Goal: Information Seeking & Learning: Learn about a topic

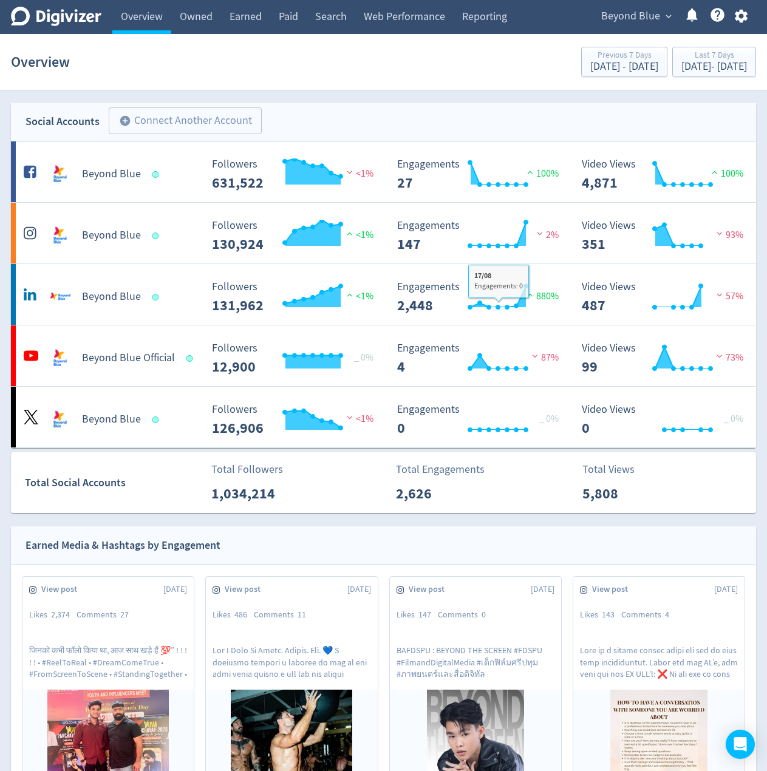
click at [632, 18] on span "Beyond Blue" at bounding box center [630, 16] width 59 height 19
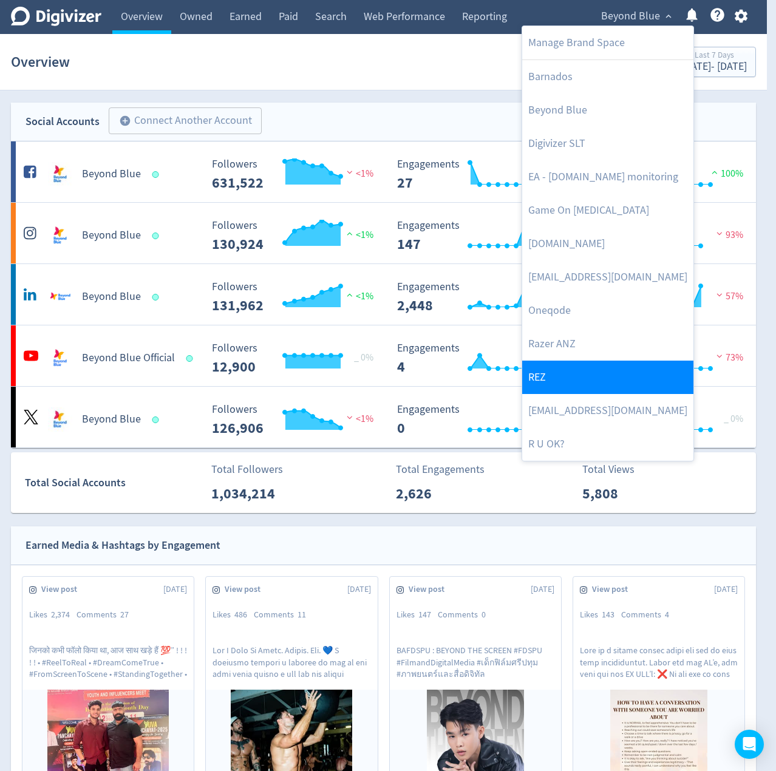
click at [561, 384] on link "REZ" at bounding box center [607, 377] width 171 height 33
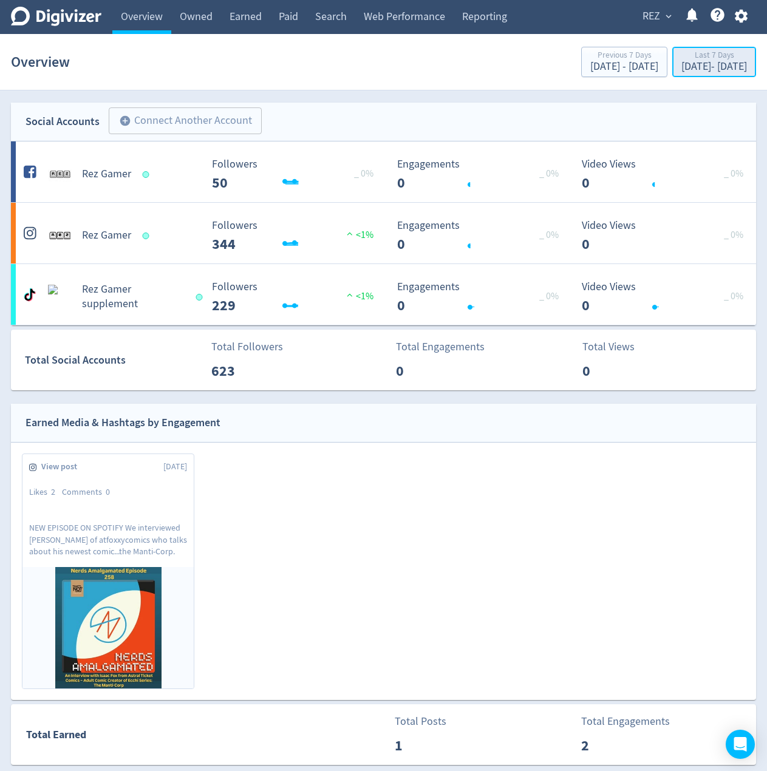
click at [696, 49] on button "Last 7 Days [DATE] - [DATE]" at bounding box center [714, 62] width 84 height 30
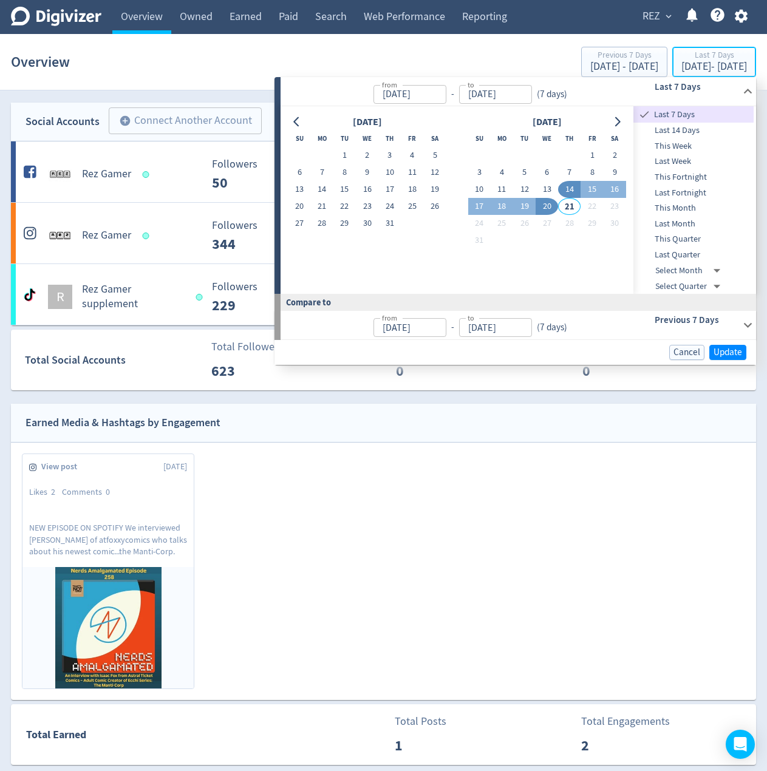
type input "[DATE]"
click at [688, 219] on span "Last Month" at bounding box center [693, 223] width 120 height 13
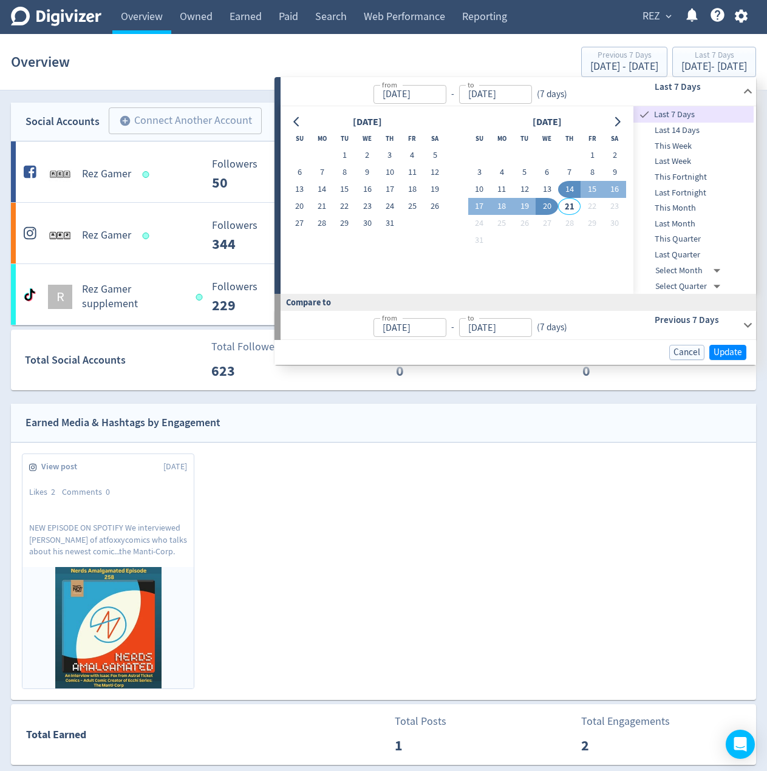
type input "[DATE]"
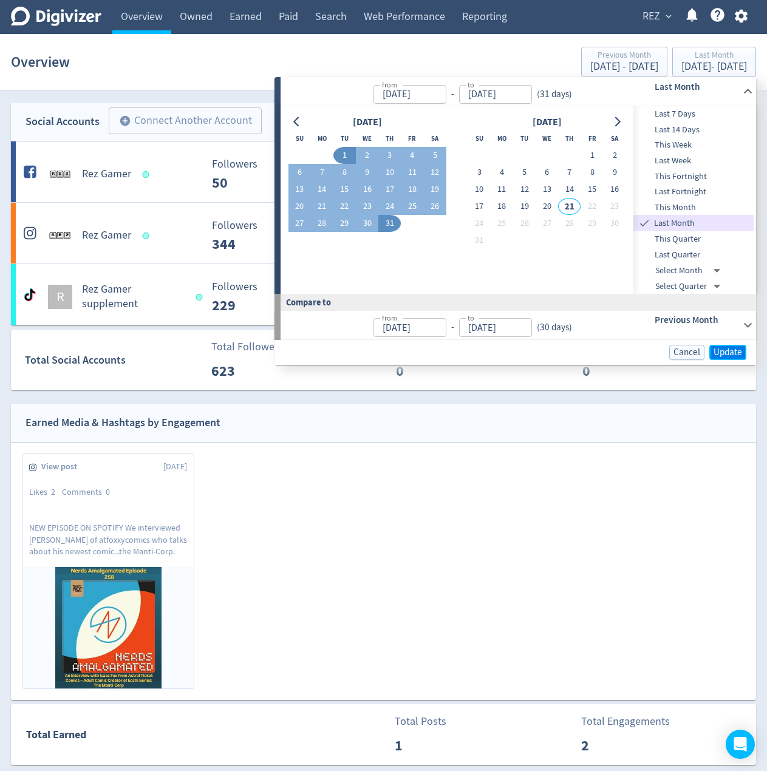
click at [735, 351] on span "Update" at bounding box center [728, 352] width 29 height 9
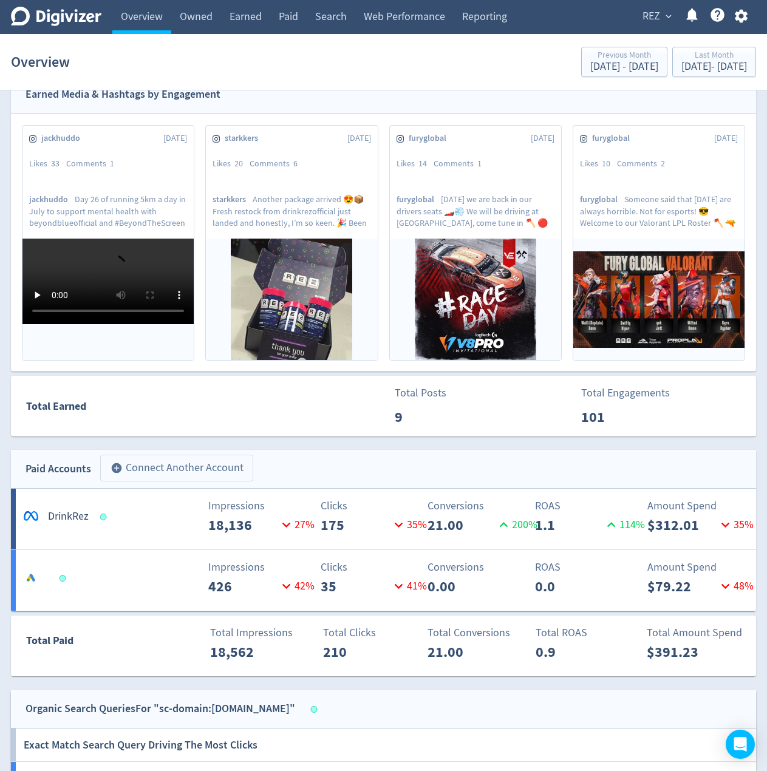
scroll to position [364, 0]
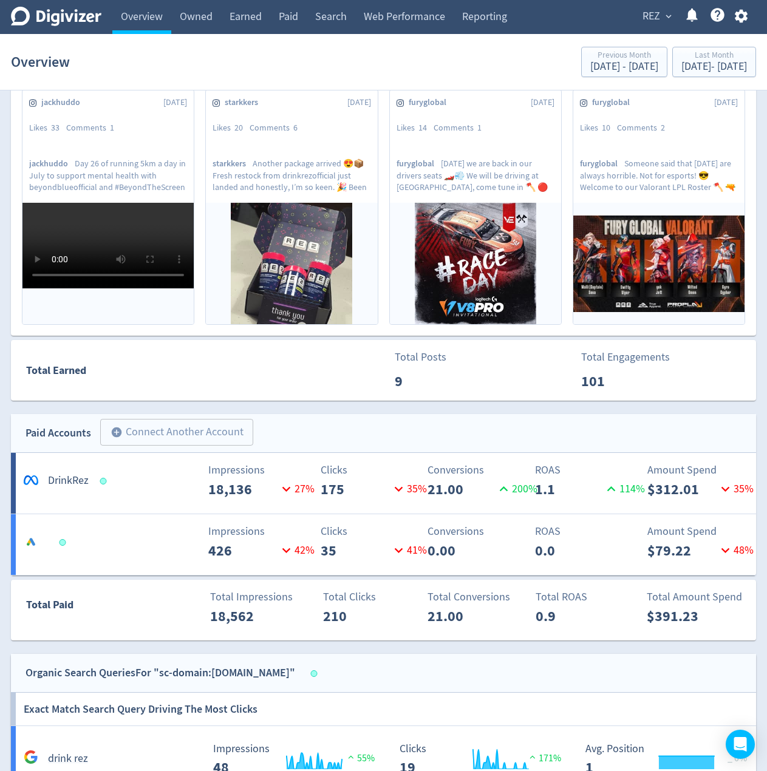
click at [197, 171] on div "starkkers [DATE] Likes 20 Comments 6 starkkers Another package arrived 😍📦 Fresh…" at bounding box center [285, 212] width 183 height 247
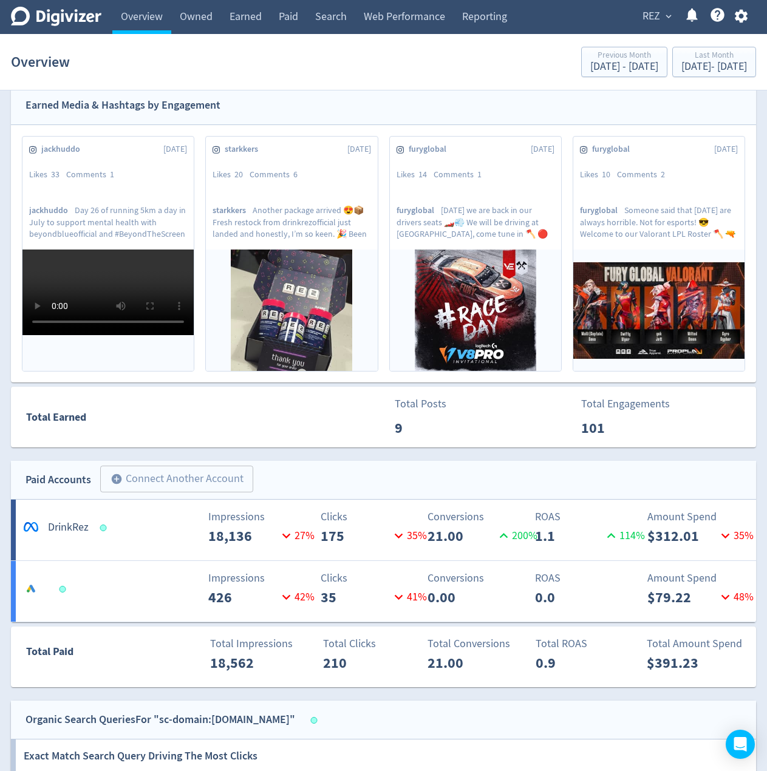
scroll to position [0, 0]
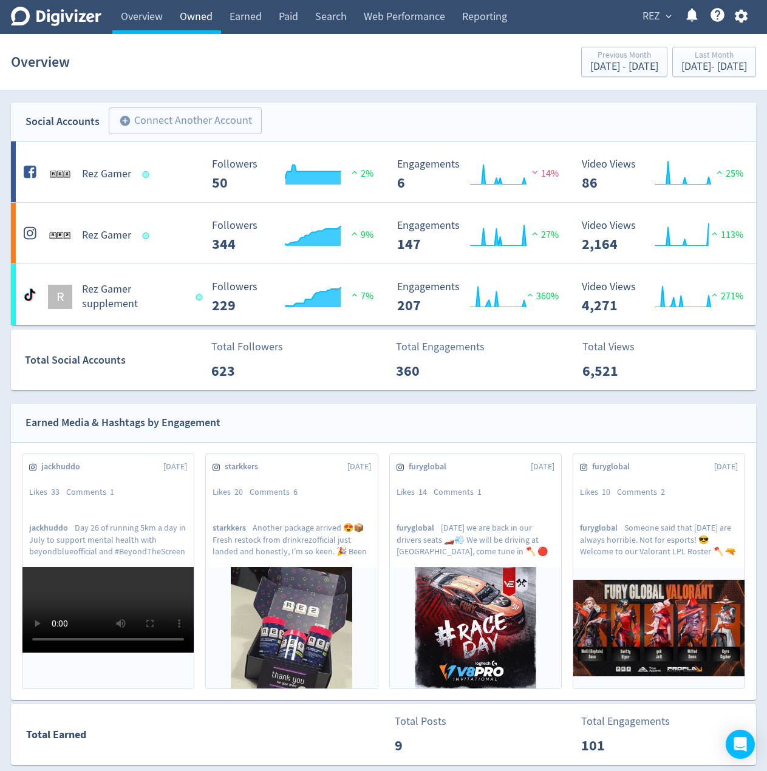
click at [201, 15] on link "Owned" at bounding box center [196, 17] width 50 height 34
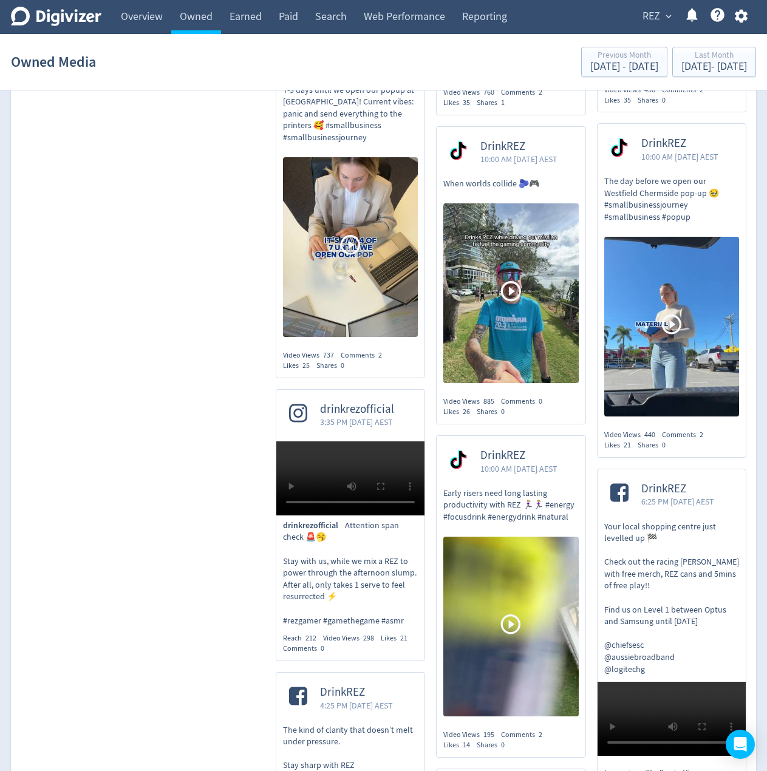
scroll to position [911, 0]
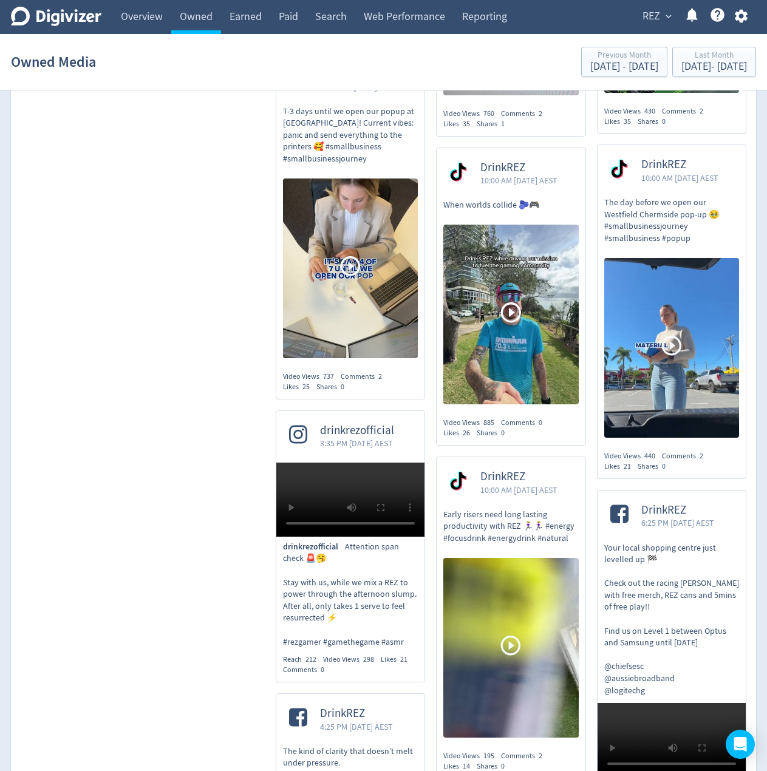
click at [680, 356] on icon at bounding box center [671, 346] width 20 height 20
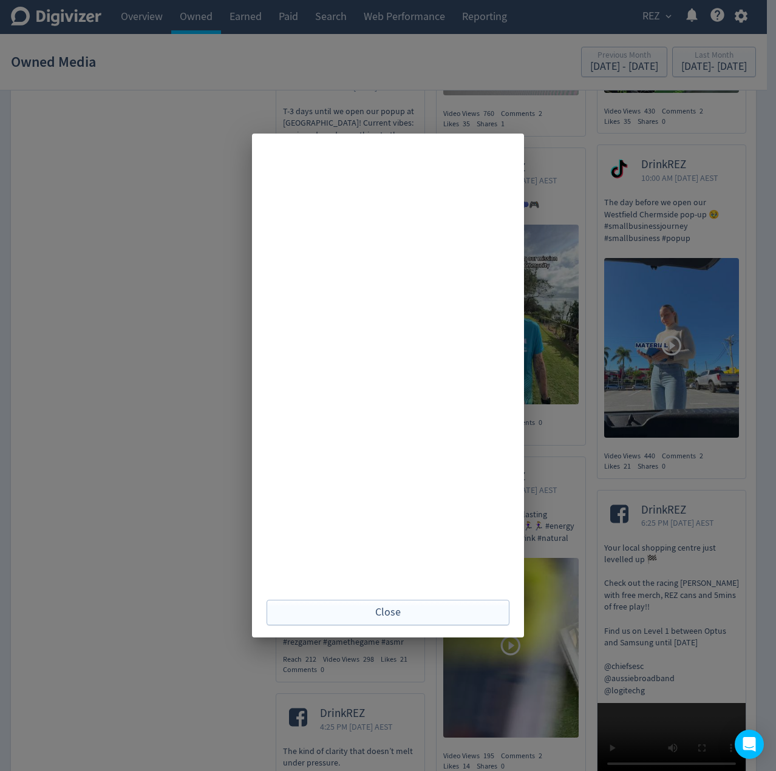
click at [181, 221] on div "Close" at bounding box center [388, 385] width 776 height 771
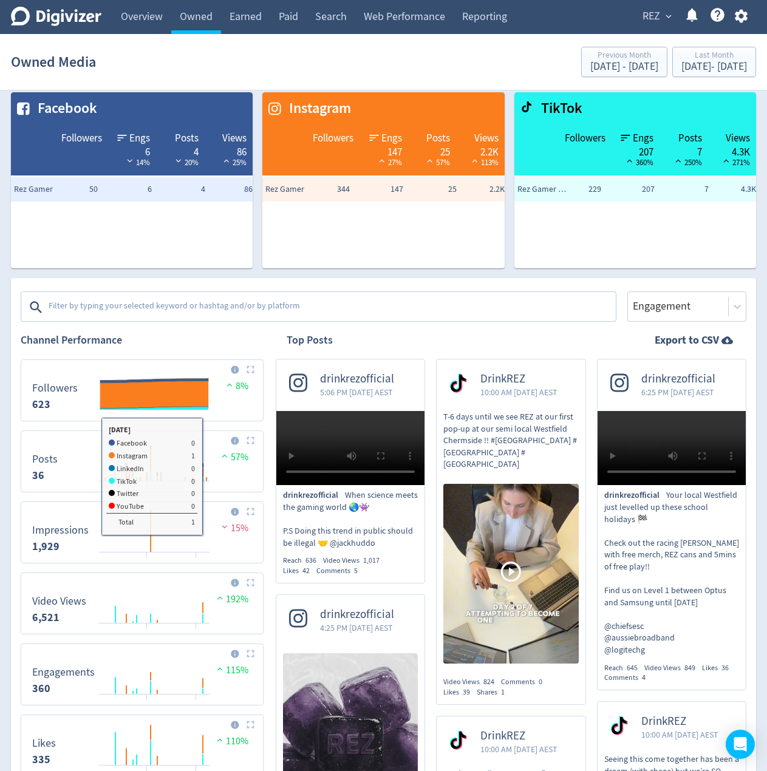
scroll to position [0, 0]
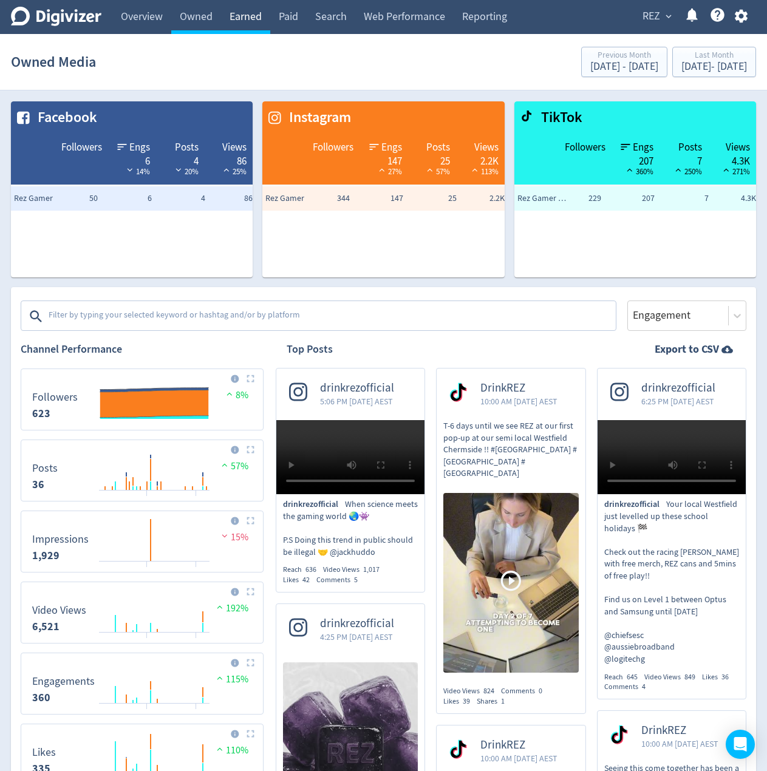
click at [250, 15] on link "Earned" at bounding box center [245, 17] width 49 height 34
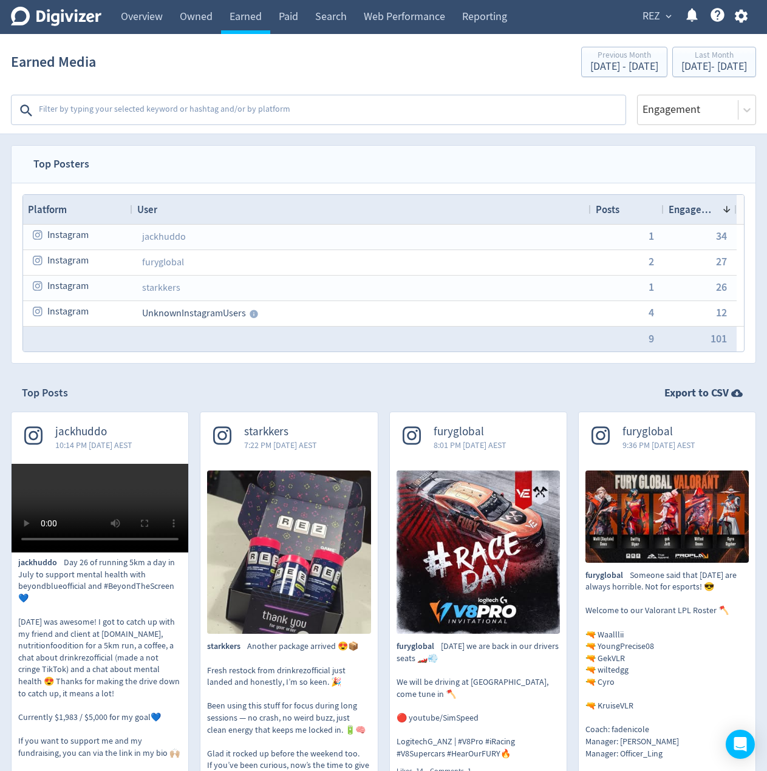
click at [191, 401] on div "Top Posts Export to CSV" at bounding box center [383, 393] width 745 height 37
click at [688, 58] on div "Last Month" at bounding box center [714, 56] width 66 height 10
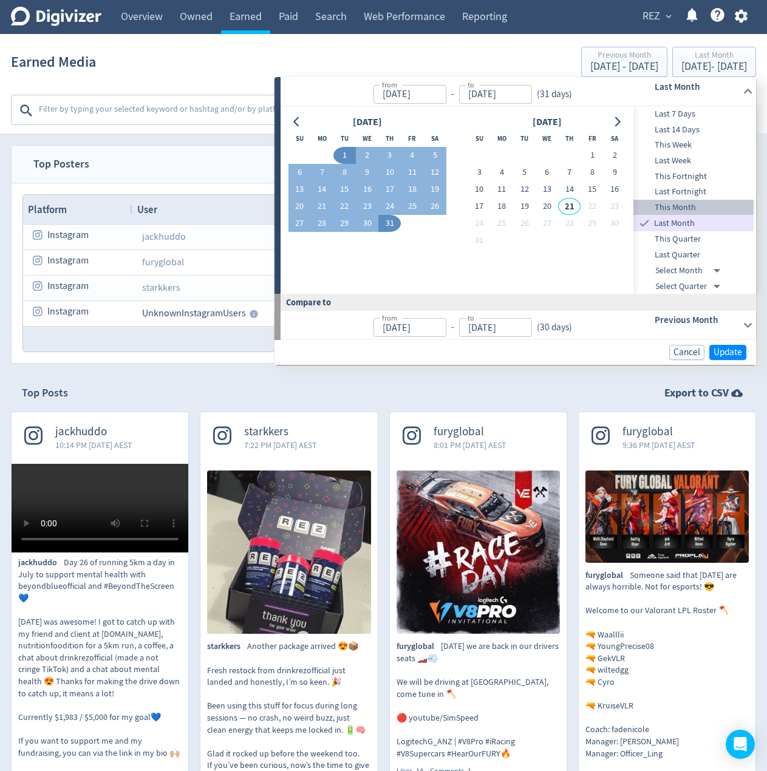
click at [682, 210] on span "This Month" at bounding box center [693, 207] width 120 height 13
type input "[DATE]"
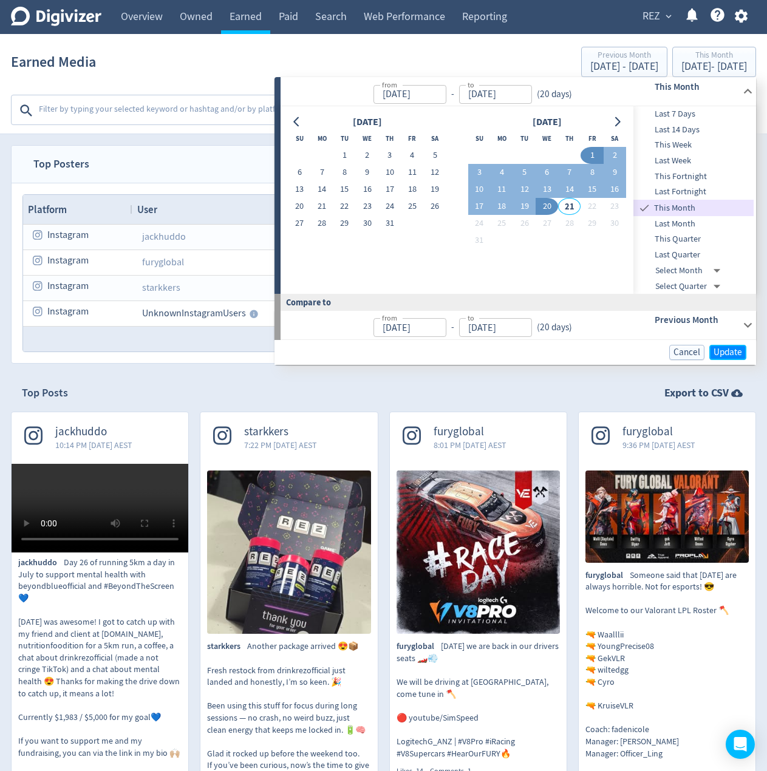
click at [734, 346] on button "Update" at bounding box center [727, 352] width 37 height 15
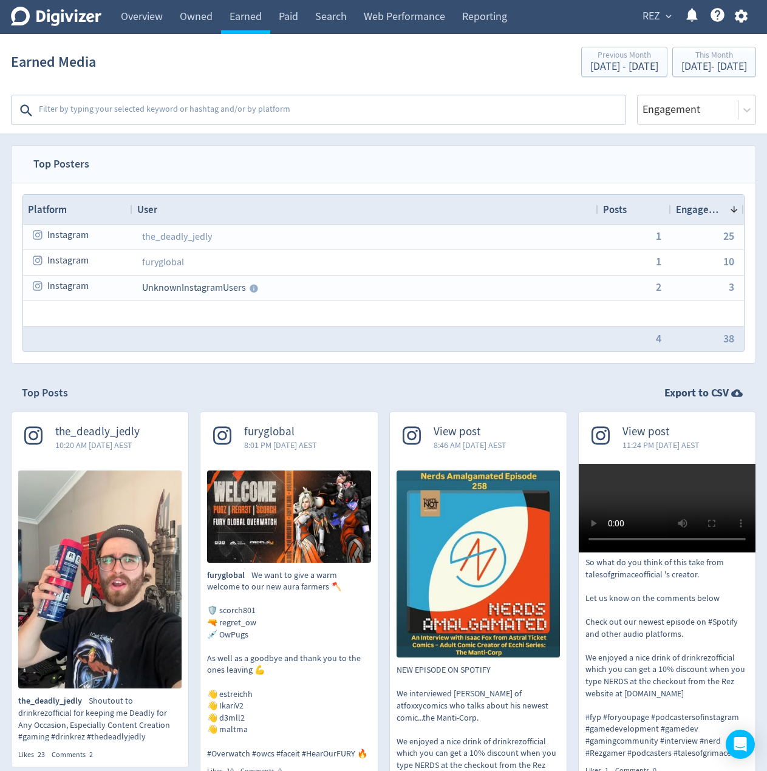
click at [191, 423] on div "furyglobal 8:01 PM [DATE] AEST furyglobal We want to give a warm welcome to our…" at bounding box center [283, 651] width 189 height 478
click at [681, 70] on div "[DATE] - [DATE]" at bounding box center [714, 66] width 66 height 11
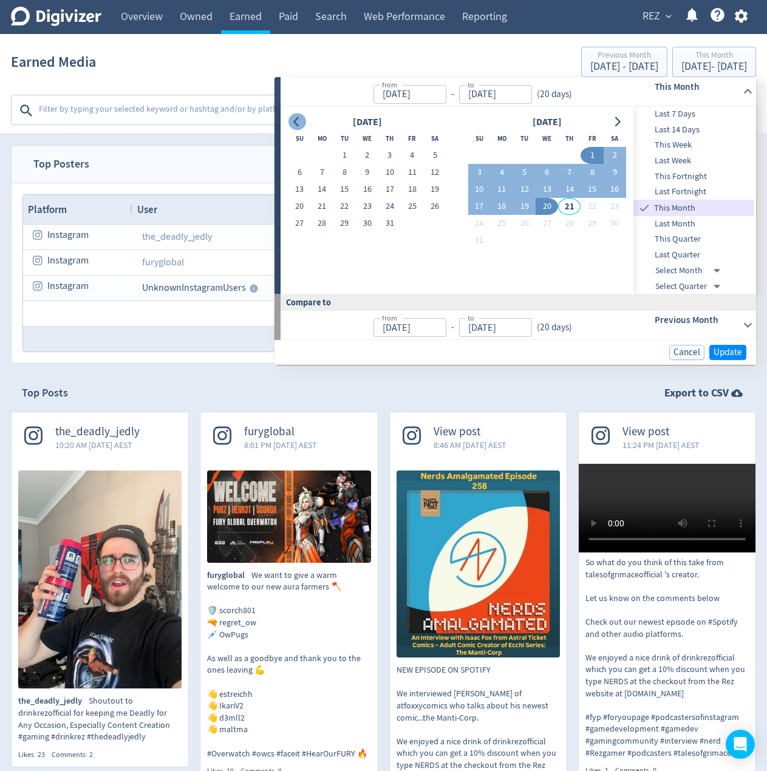
click at [292, 122] on icon "Go to previous month" at bounding box center [297, 122] width 10 height 10
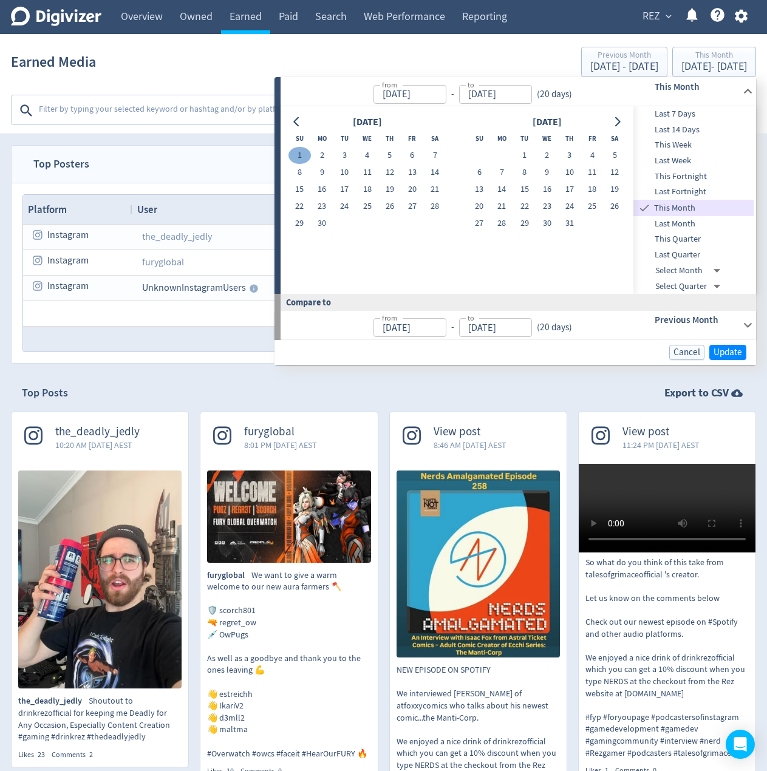
click at [297, 152] on button "1" at bounding box center [299, 155] width 22 height 17
type input "[DATE]"
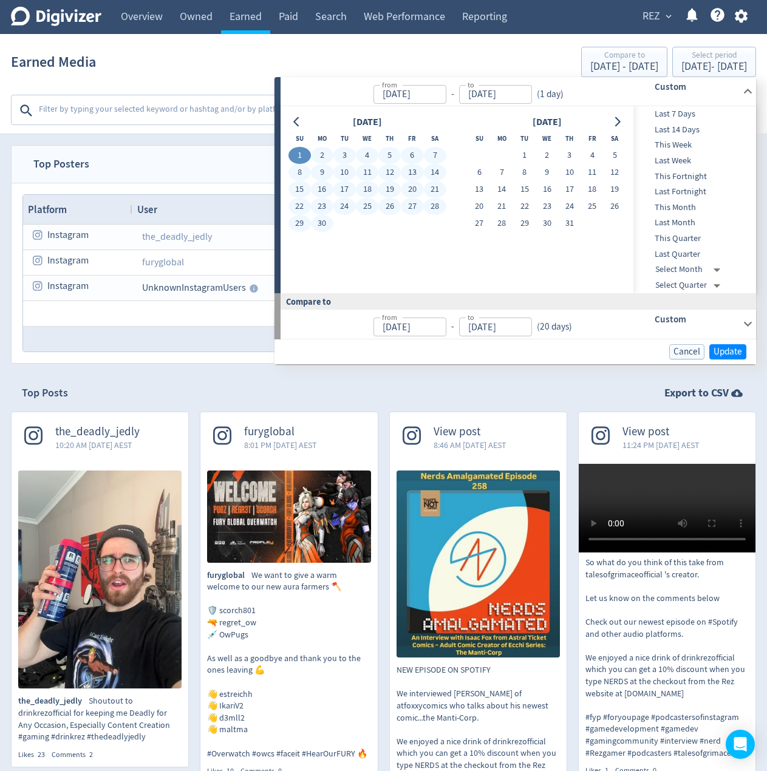
click at [319, 223] on button "30" at bounding box center [322, 223] width 22 height 17
type input "[DATE]"
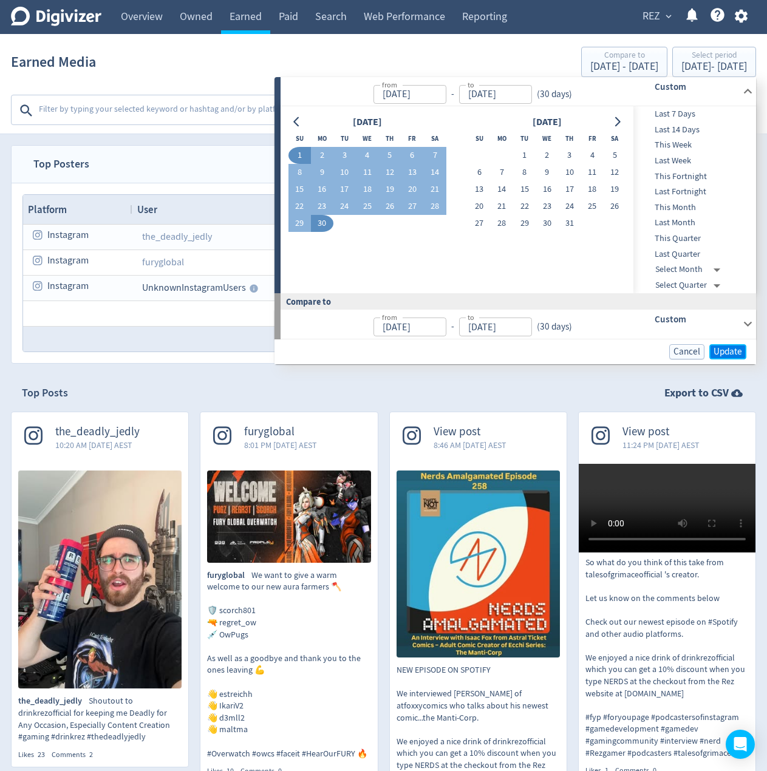
click at [726, 358] on button "Update" at bounding box center [727, 351] width 37 height 15
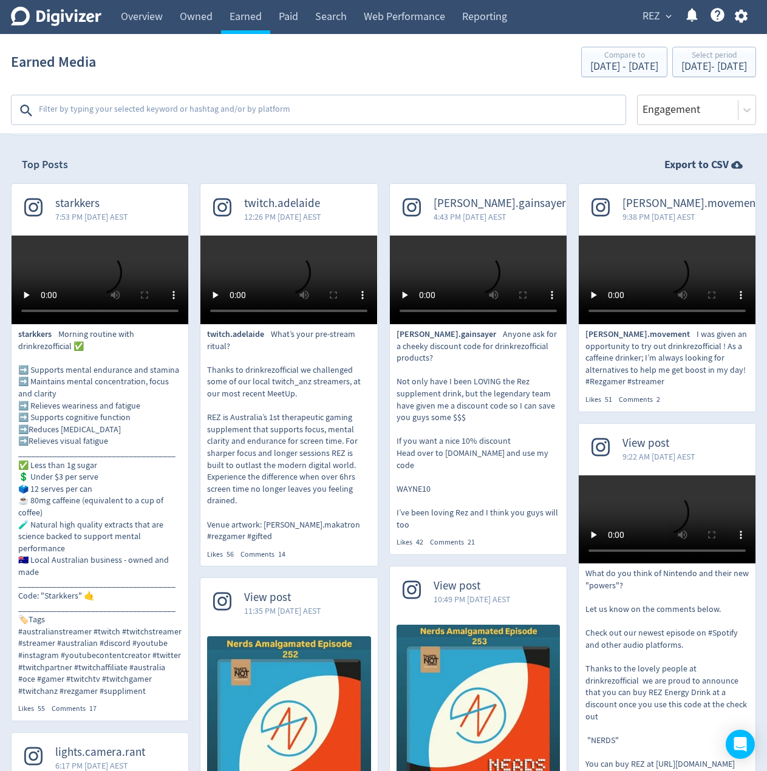
scroll to position [182, 0]
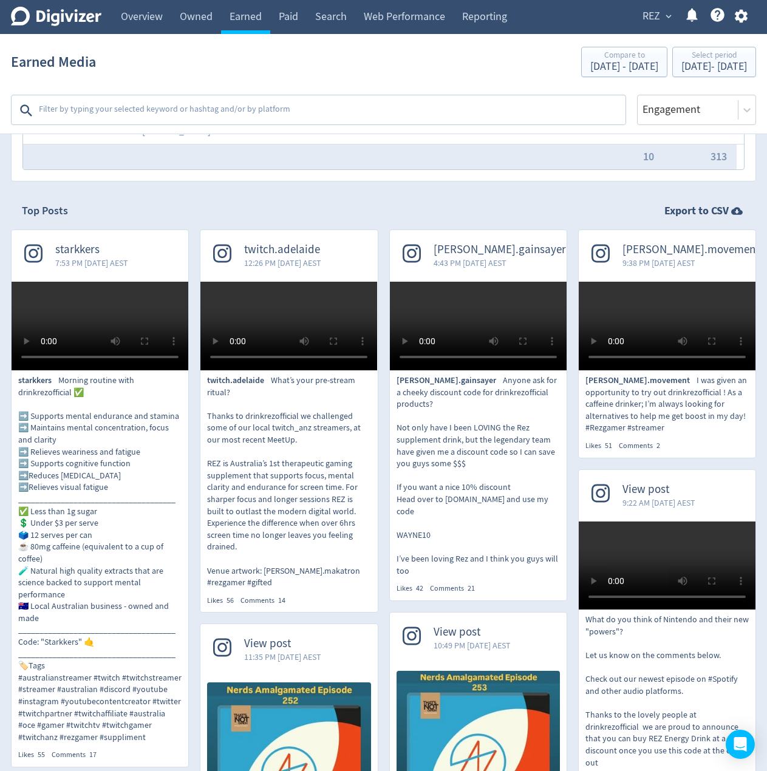
click at [642, 370] on video at bounding box center [667, 326] width 177 height 89
click at [262, 197] on div "Top Posts Export to CSV" at bounding box center [383, 211] width 745 height 37
click at [187, 222] on div "Top Posts Export to CSV" at bounding box center [383, 211] width 745 height 37
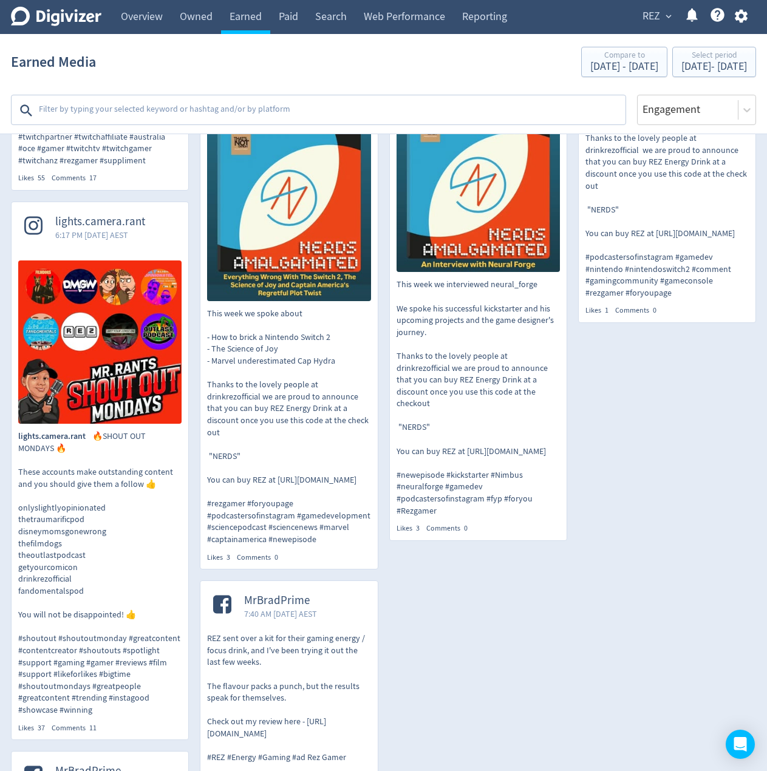
scroll to position [0, 0]
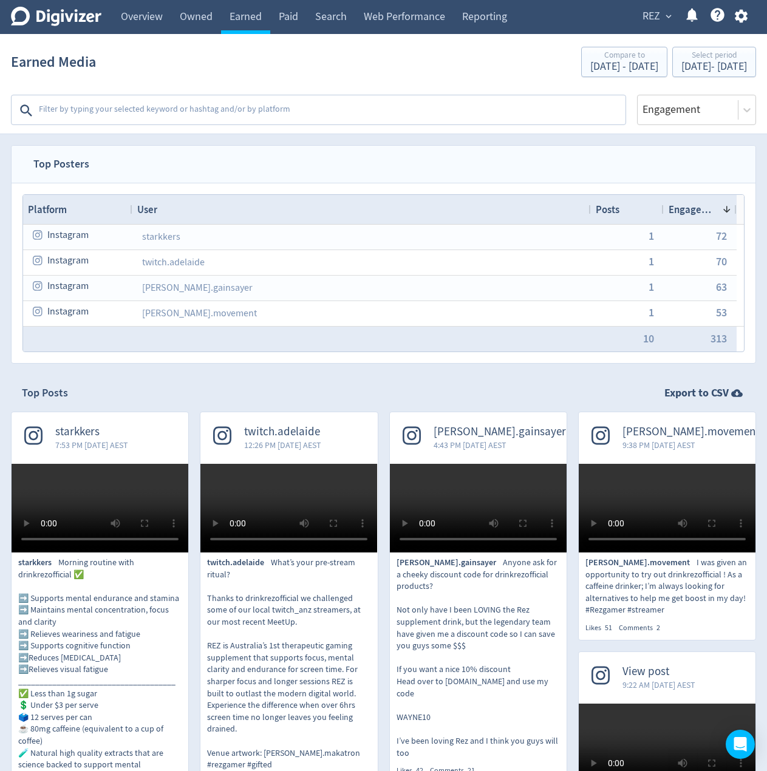
drag, startPoint x: 409, startPoint y: 474, endPoint x: 425, endPoint y: 355, distance: 120.7
click at [392, 159] on nav "Top Posters" at bounding box center [384, 164] width 744 height 37
click at [590, 64] on div "[DATE] - [DATE]" at bounding box center [624, 66] width 68 height 11
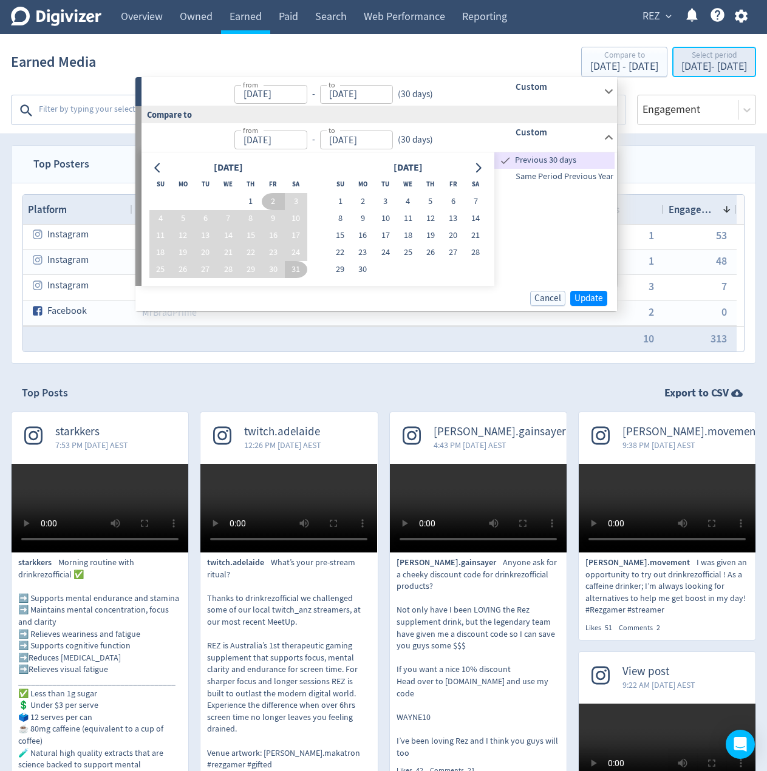
click at [681, 63] on div "[DATE] - [DATE]" at bounding box center [714, 66] width 66 height 11
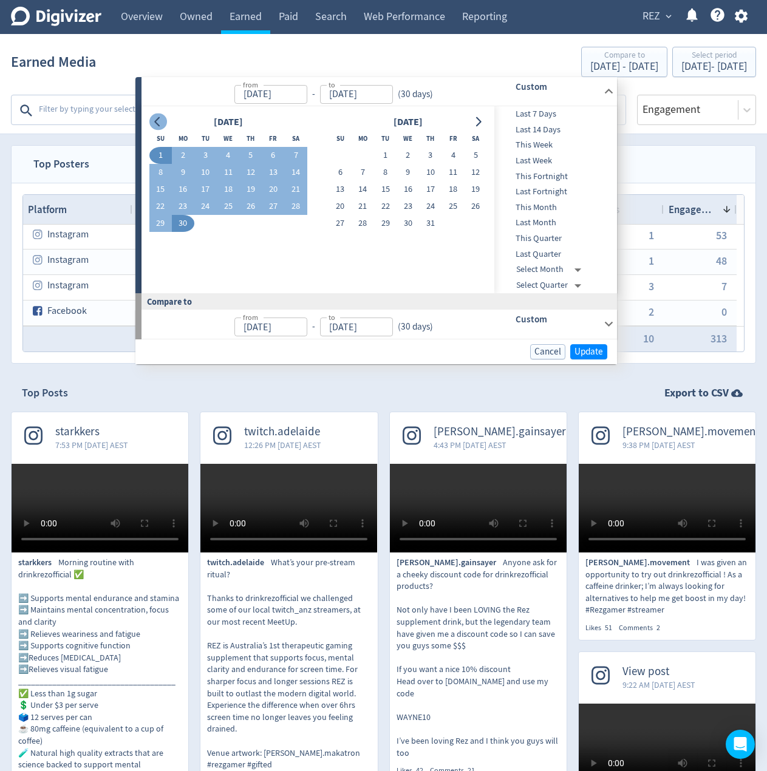
click at [157, 120] on icon "Go to previous month" at bounding box center [156, 122] width 5 height 10
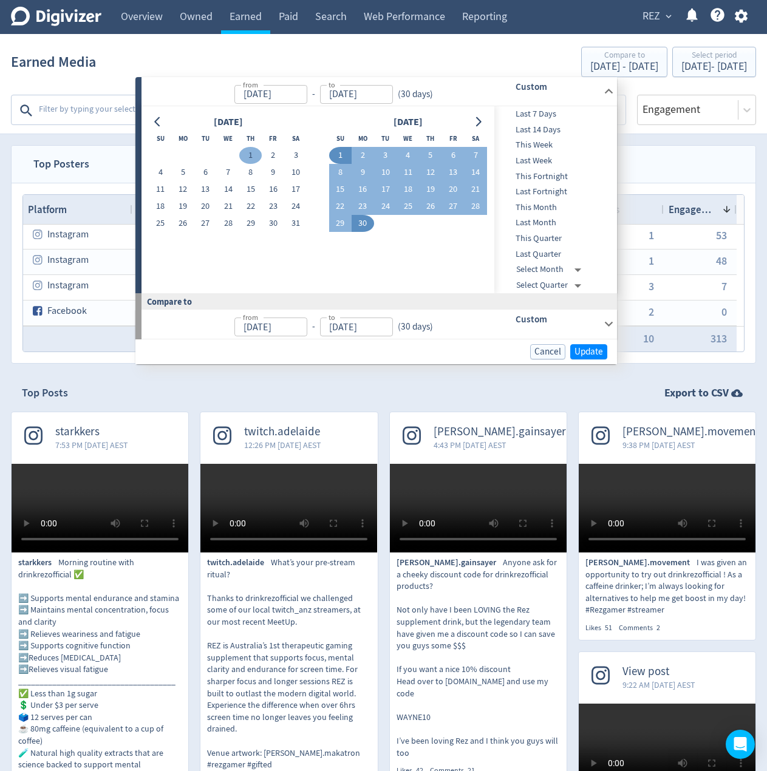
click at [250, 157] on button "1" at bounding box center [250, 155] width 22 height 17
type input "[DATE]"
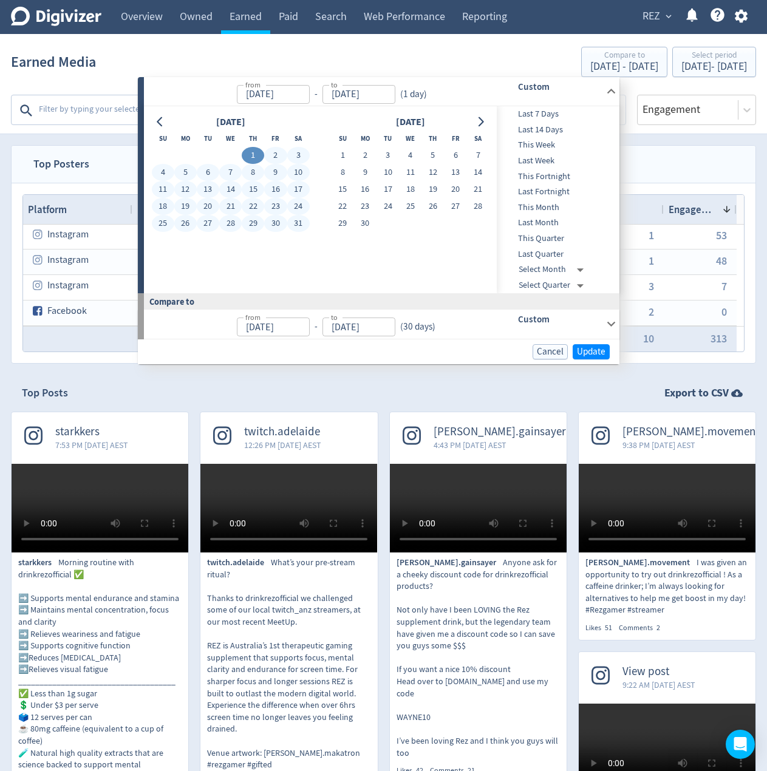
click at [301, 224] on button "31" at bounding box center [298, 223] width 22 height 17
type input "[DATE]"
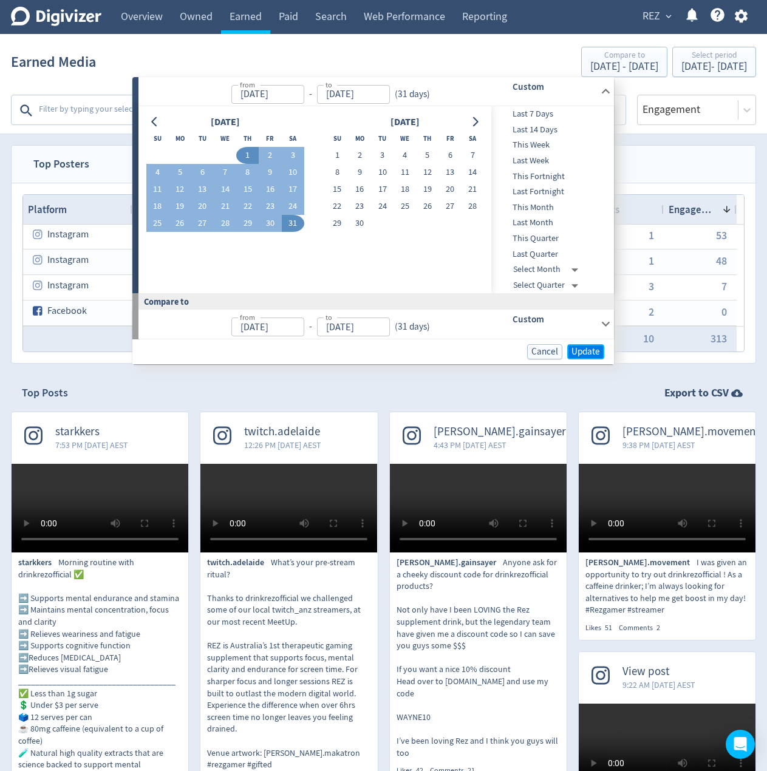
click at [576, 352] on span "Update" at bounding box center [585, 351] width 29 height 9
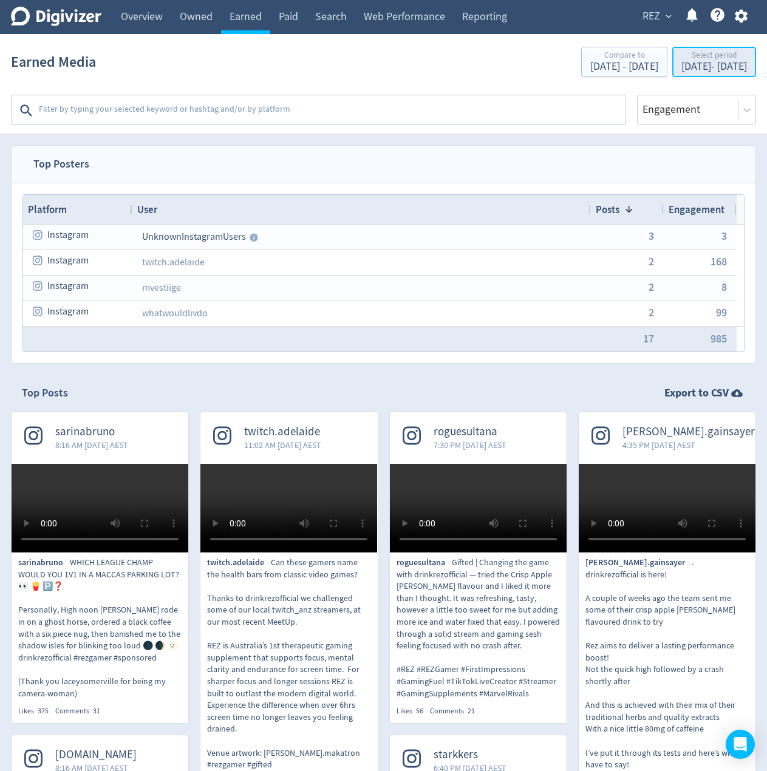
click at [681, 55] on div "Select period" at bounding box center [714, 56] width 66 height 10
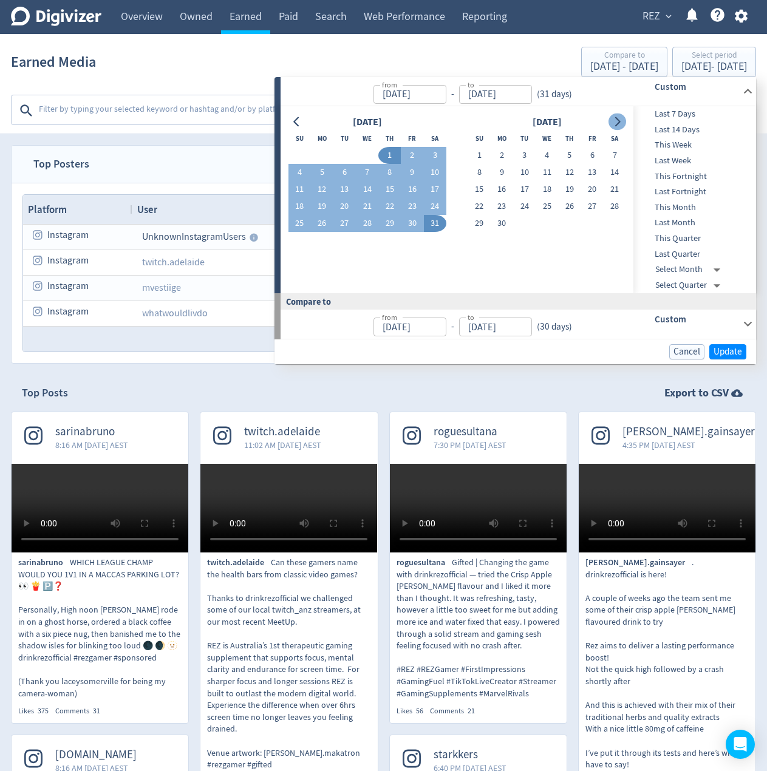
click at [620, 128] on button "Go to next month" at bounding box center [618, 122] width 18 height 17
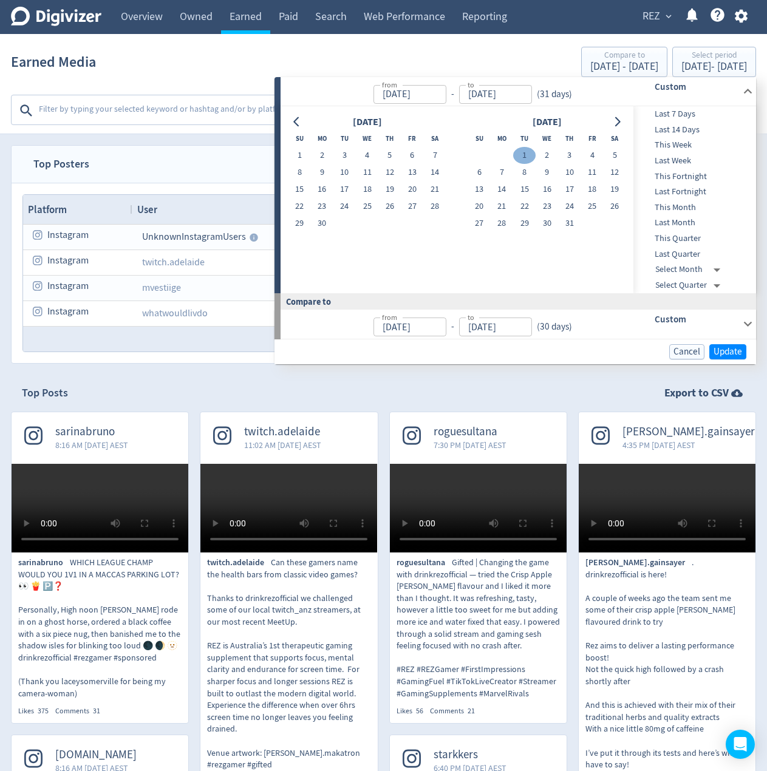
click at [516, 152] on button "1" at bounding box center [524, 155] width 22 height 17
type input "[DATE]"
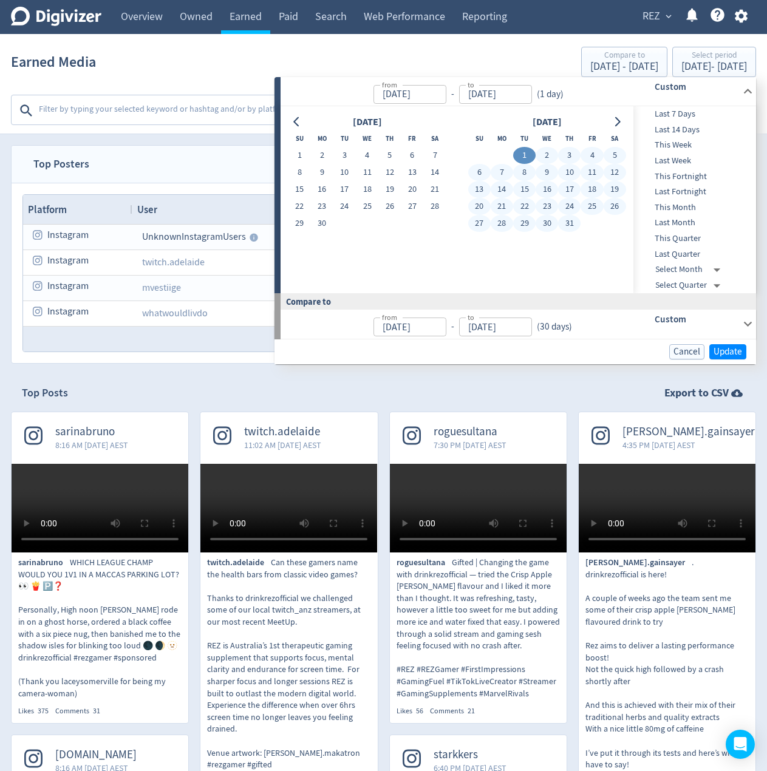
click at [571, 222] on button "31" at bounding box center [569, 223] width 22 height 17
type input "[DATE]"
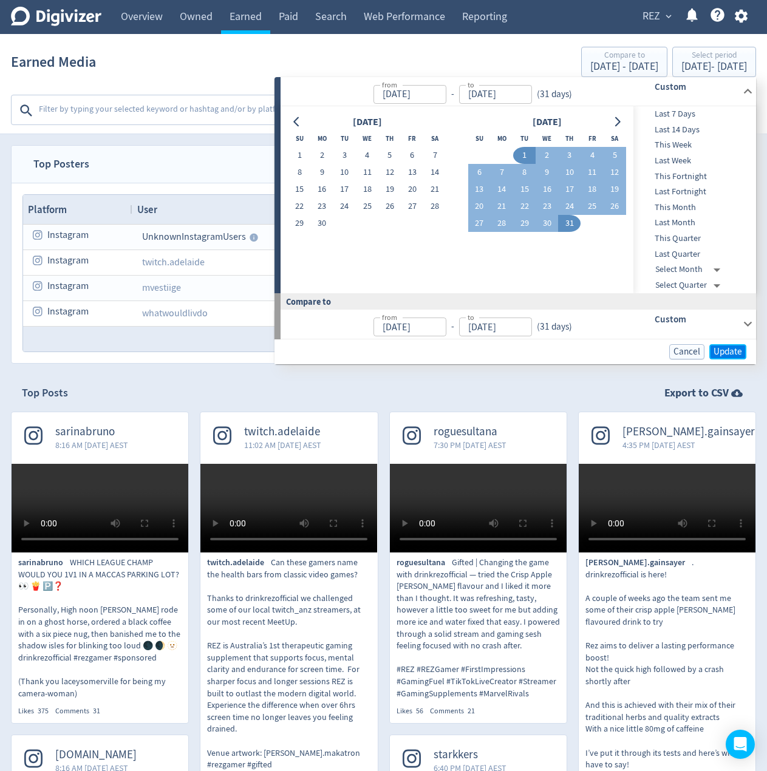
click at [733, 354] on span "Update" at bounding box center [728, 351] width 29 height 9
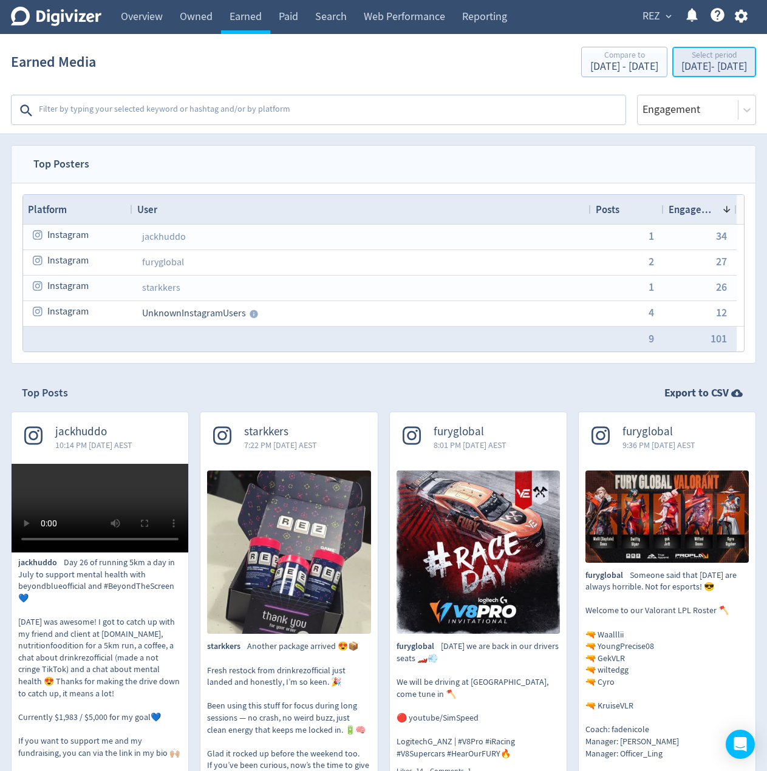
click at [700, 53] on div "Select period" at bounding box center [714, 56] width 66 height 10
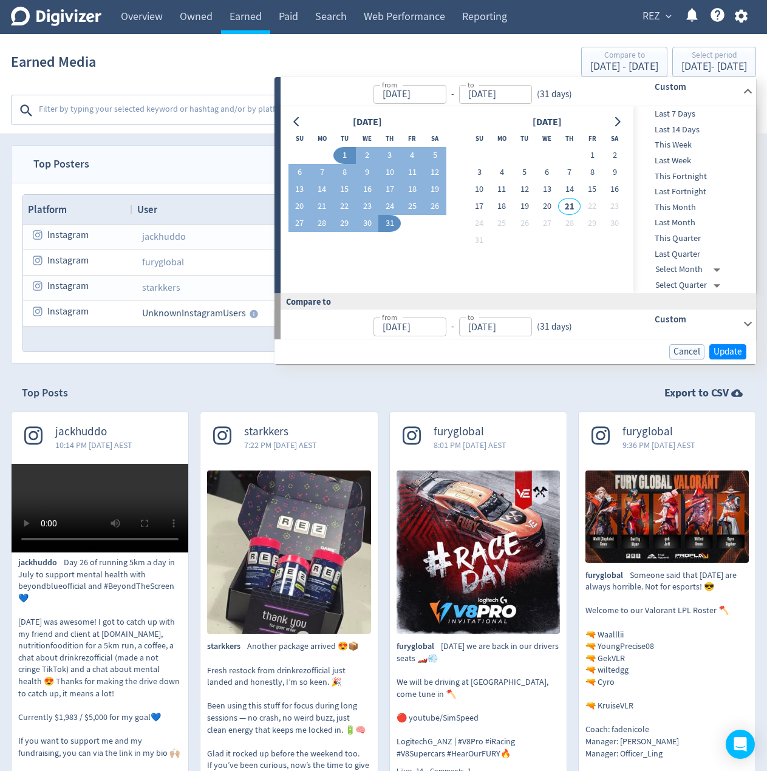
click at [683, 223] on span "Last Month" at bounding box center [693, 222] width 120 height 13
type input "[DATE]"
click at [723, 355] on span "Update" at bounding box center [728, 352] width 29 height 9
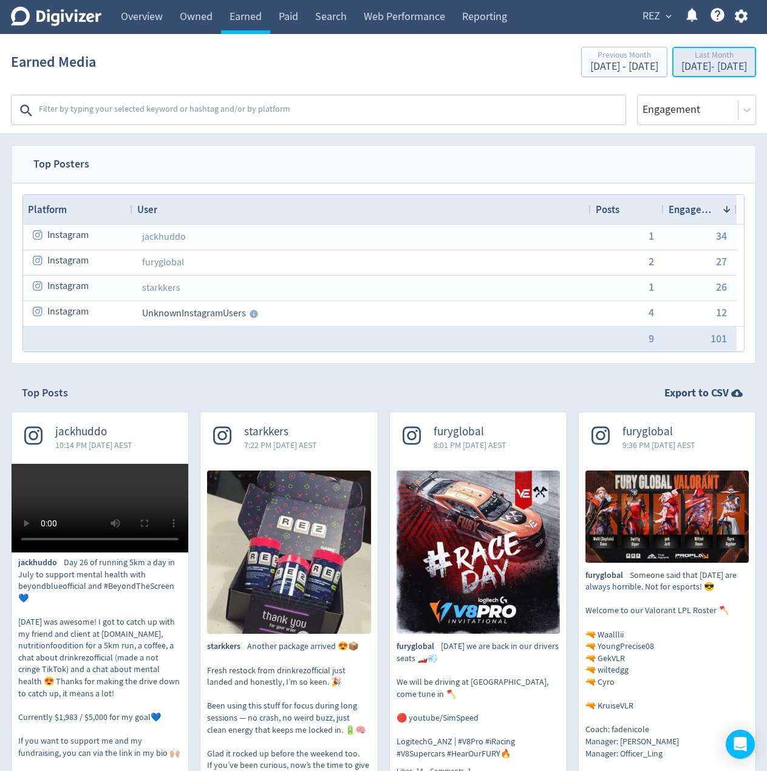
click at [686, 53] on div "Last Month" at bounding box center [714, 56] width 66 height 10
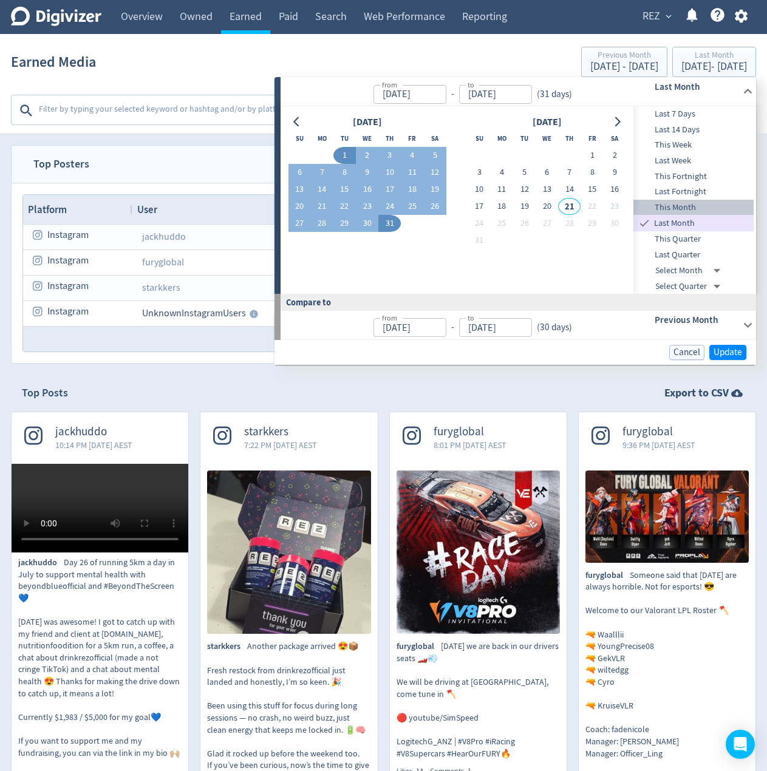
click at [684, 208] on span "This Month" at bounding box center [693, 207] width 120 height 13
type input "[DATE]"
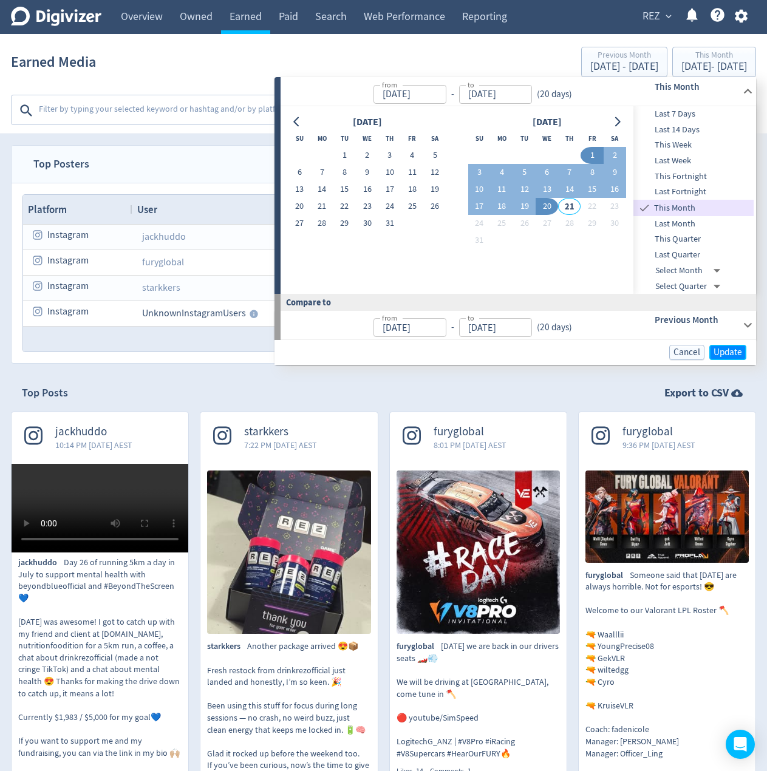
click at [732, 352] on span "Update" at bounding box center [728, 352] width 29 height 9
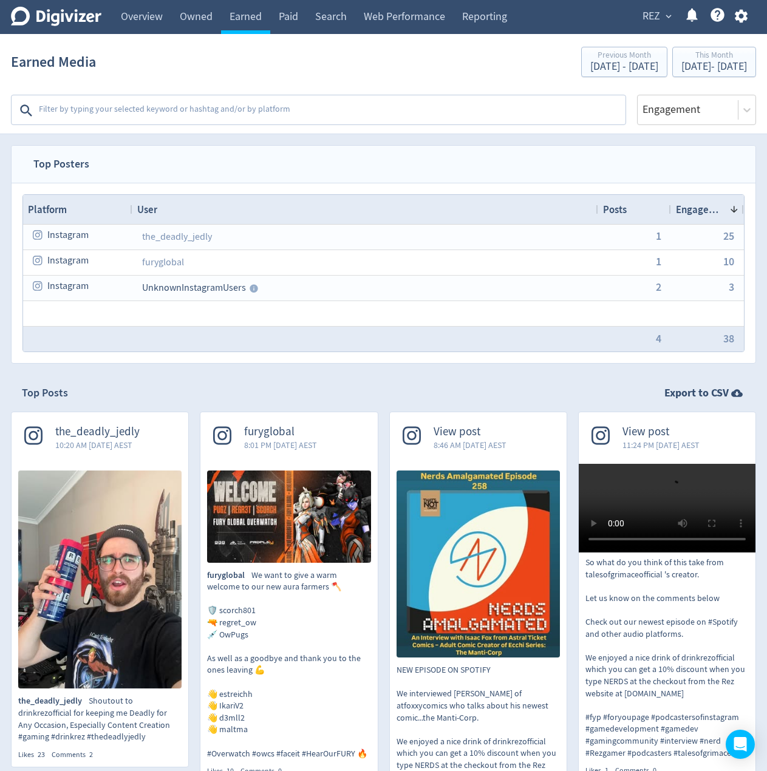
click at [377, 406] on div "Top Posts Export to CSV" at bounding box center [383, 393] width 745 height 37
